Goal: Task Accomplishment & Management: Manage account settings

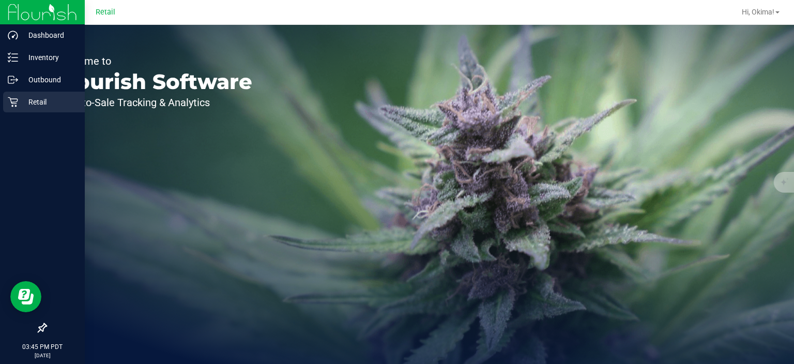
click at [19, 108] on p "Retail" at bounding box center [49, 102] width 62 height 12
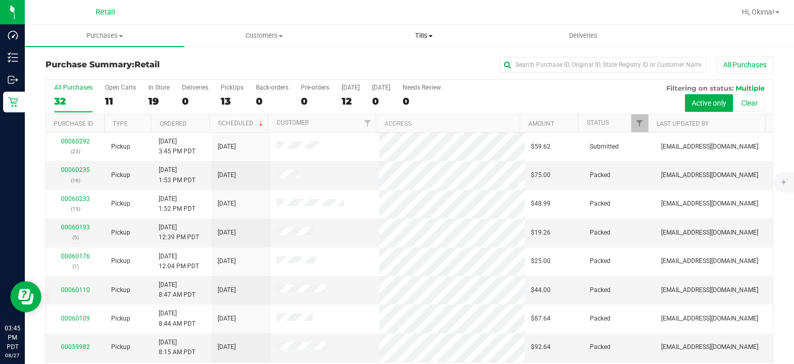
click at [431, 36] on span at bounding box center [431, 36] width 4 height 2
click at [371, 62] on span "Manage tills" at bounding box center [379, 62] width 70 height 9
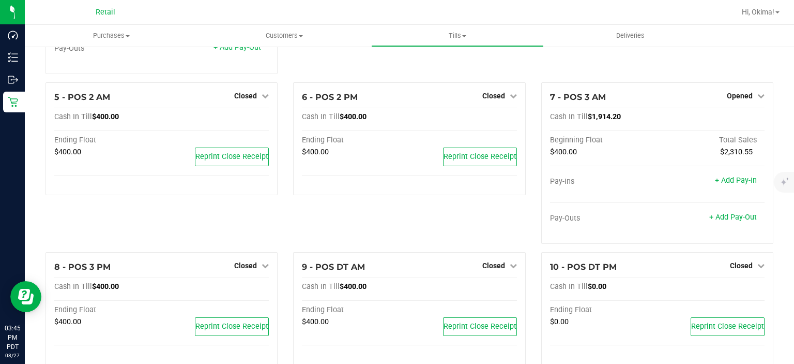
scroll to position [202, 0]
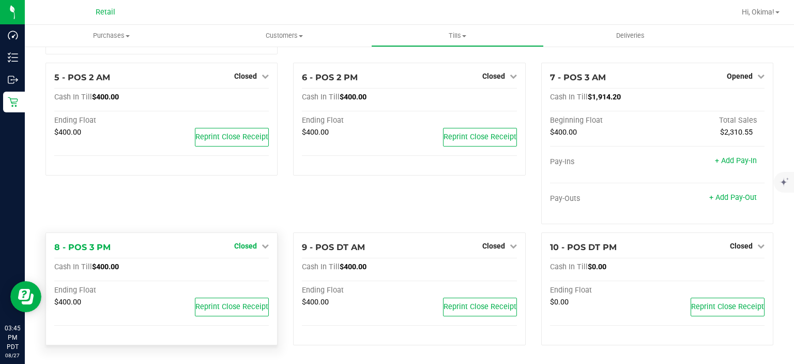
click at [246, 245] on span "Closed" at bounding box center [245, 246] width 23 height 8
click at [249, 266] on link "Open Till" at bounding box center [245, 267] width 27 height 8
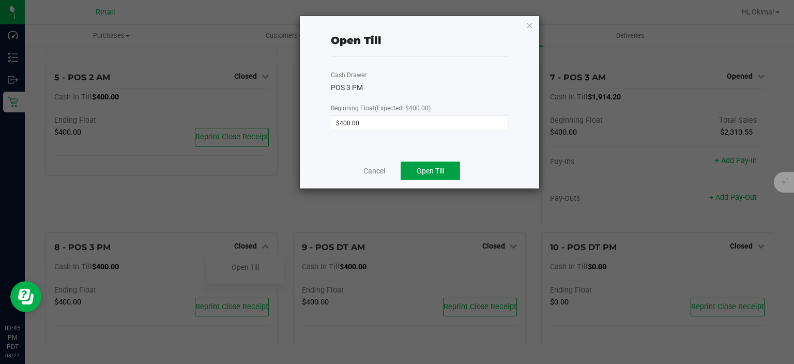
click at [432, 167] on span "Open Till" at bounding box center [430, 171] width 27 height 8
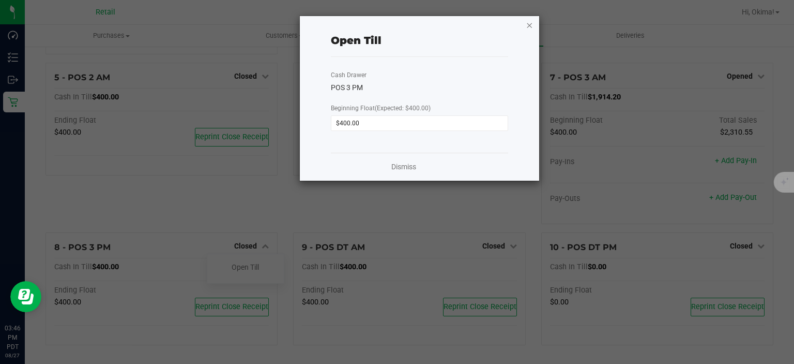
click at [530, 22] on icon "button" at bounding box center [530, 25] width 7 height 12
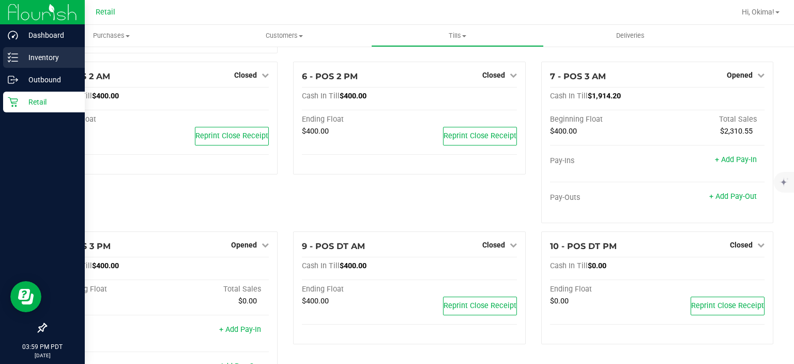
click at [14, 54] on line at bounding box center [15, 54] width 6 height 0
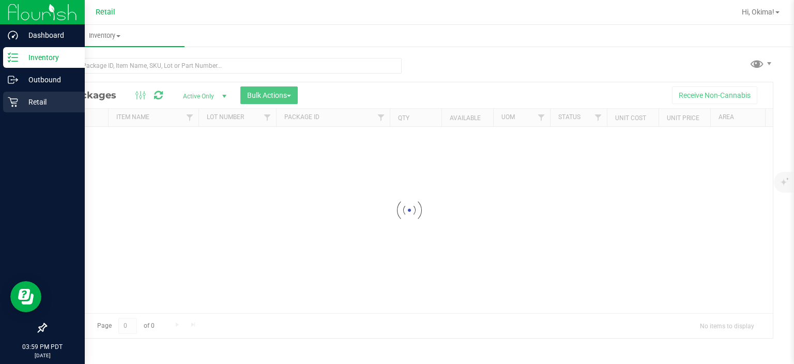
click at [43, 106] on p "Retail" at bounding box center [49, 102] width 62 height 12
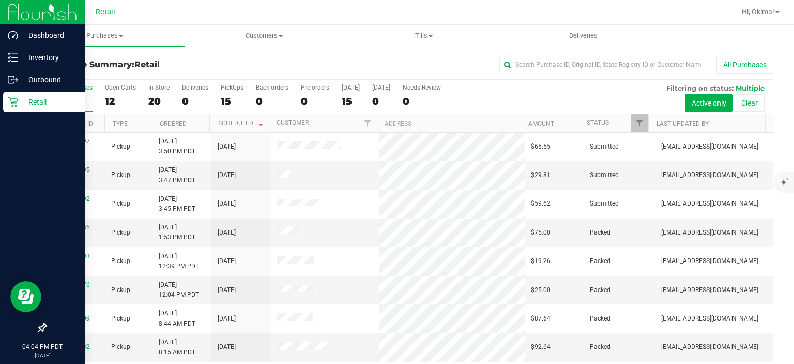
click at [24, 102] on p "Retail" at bounding box center [49, 102] width 62 height 12
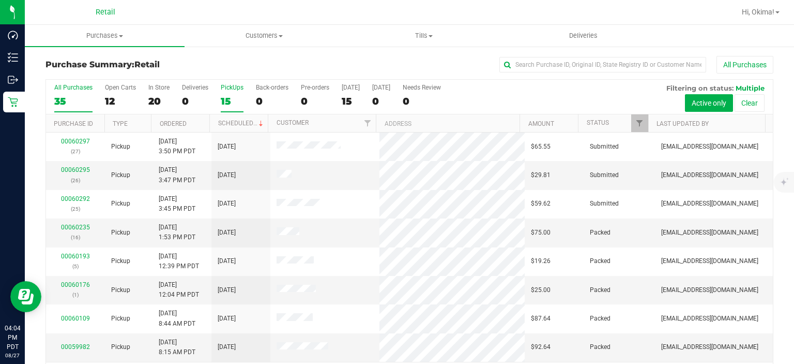
click at [233, 101] on div "15" at bounding box center [232, 101] width 23 height 12
click at [0, 0] on input "PickUps 15" at bounding box center [0, 0] width 0 height 0
click at [183, 122] on link "Ordered" at bounding box center [173, 123] width 27 height 7
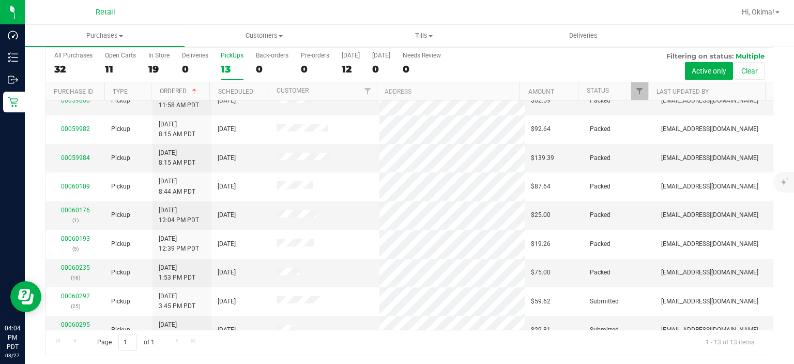
scroll to position [141, 0]
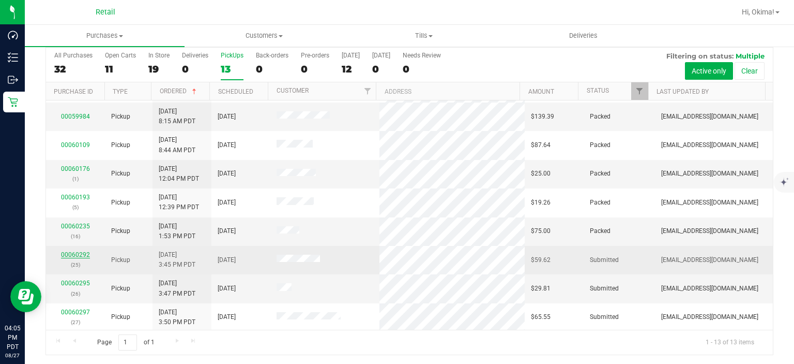
click at [76, 254] on link "00060292" at bounding box center [75, 254] width 29 height 7
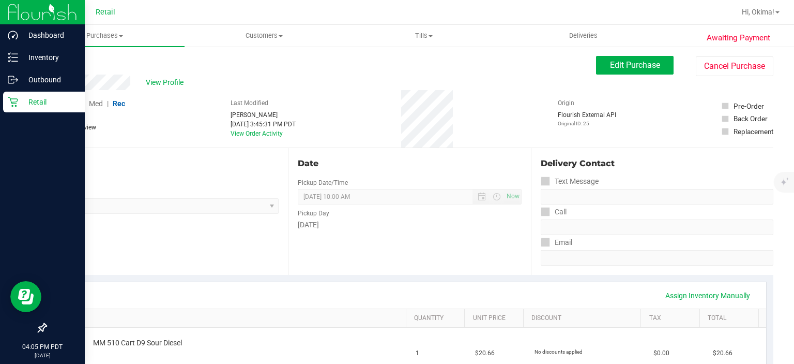
click at [12, 108] on div "Retail" at bounding box center [44, 102] width 82 height 21
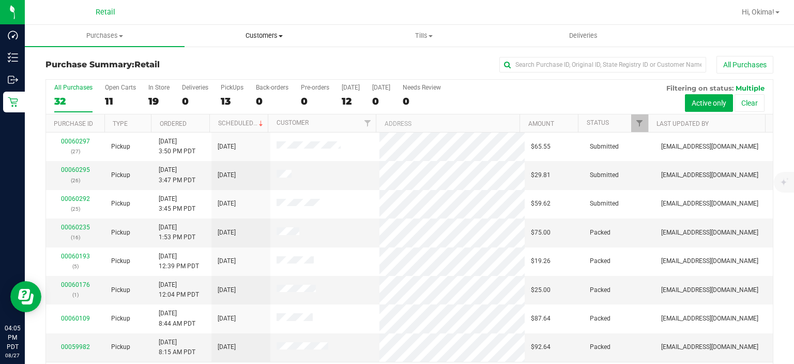
click at [260, 35] on span "Customers" at bounding box center [264, 35] width 159 height 9
click at [222, 60] on span "All customers" at bounding box center [222, 62] width 74 height 9
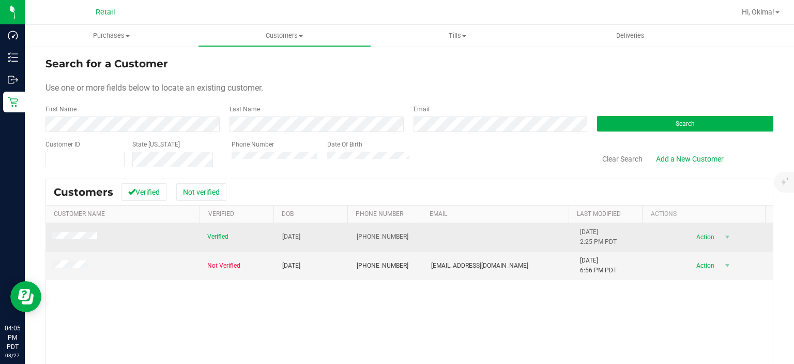
click at [696, 235] on span "Action" at bounding box center [705, 237] width 34 height 14
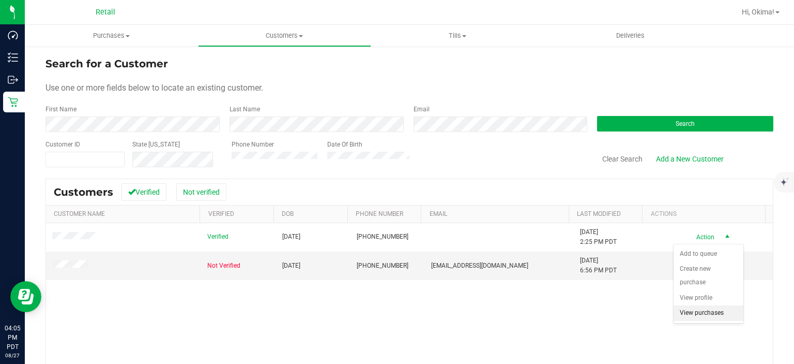
click at [712, 305] on li "View purchases" at bounding box center [709, 313] width 70 height 16
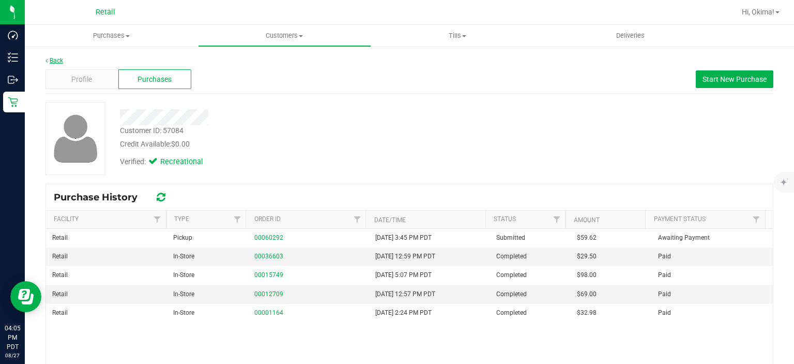
click at [56, 63] on link "Back" at bounding box center [55, 60] width 18 height 7
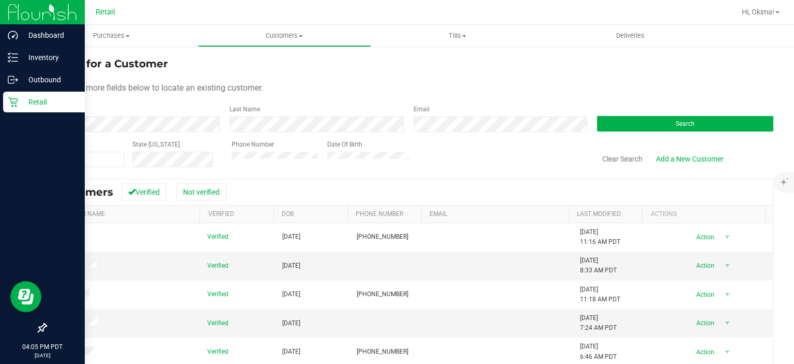
click at [24, 106] on p "Retail" at bounding box center [49, 102] width 62 height 12
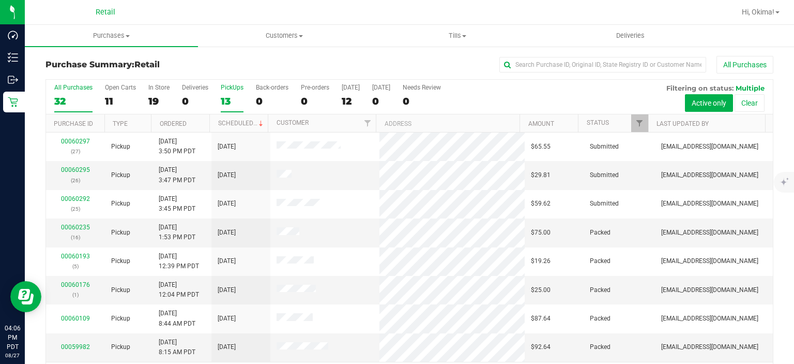
click at [224, 104] on div "13" at bounding box center [232, 101] width 23 height 12
click at [0, 0] on input "PickUps 13" at bounding box center [0, 0] width 0 height 0
click at [175, 124] on link "Ordered" at bounding box center [173, 123] width 27 height 7
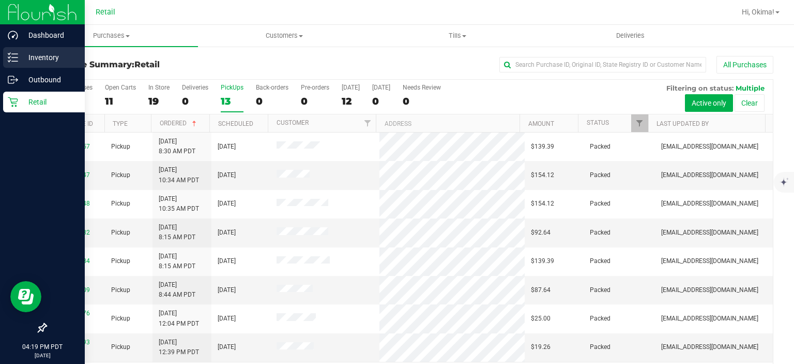
click at [9, 53] on icon at bounding box center [13, 57] width 10 height 10
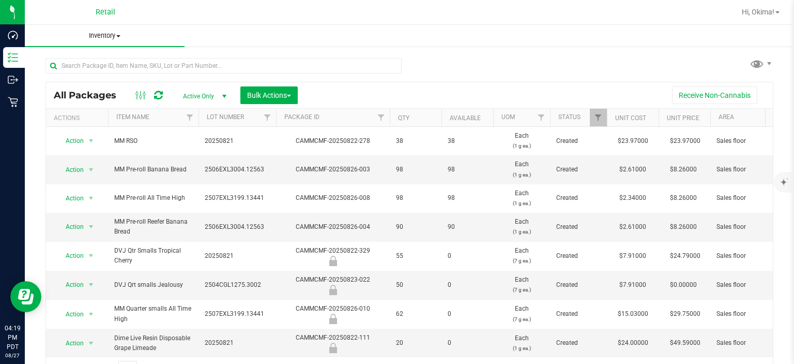
click at [101, 35] on span "Inventory" at bounding box center [105, 35] width 160 height 9
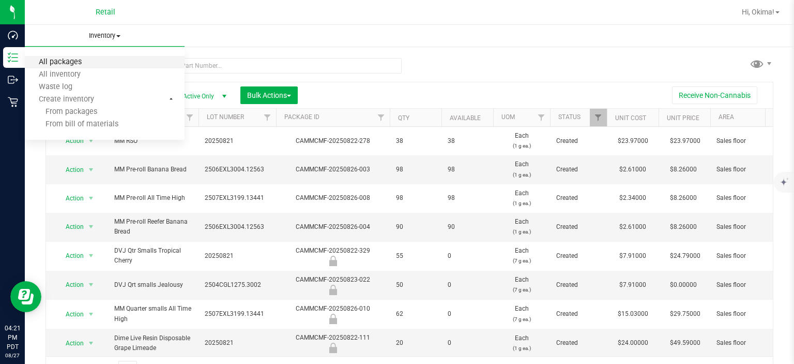
click at [78, 62] on span "All packages" at bounding box center [60, 62] width 71 height 9
